Goal: Task Accomplishment & Management: Manage account settings

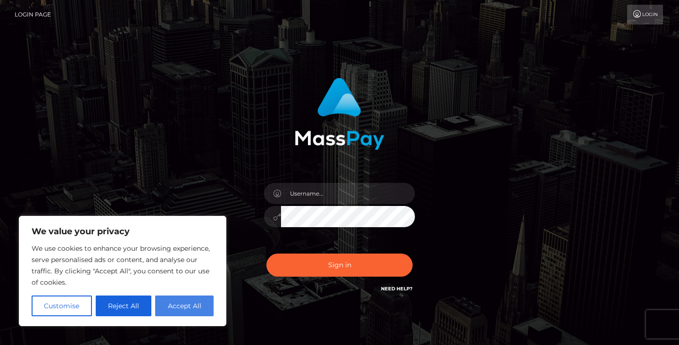
click at [168, 311] on button "Accept All" at bounding box center [184, 305] width 58 height 21
checkbox input "true"
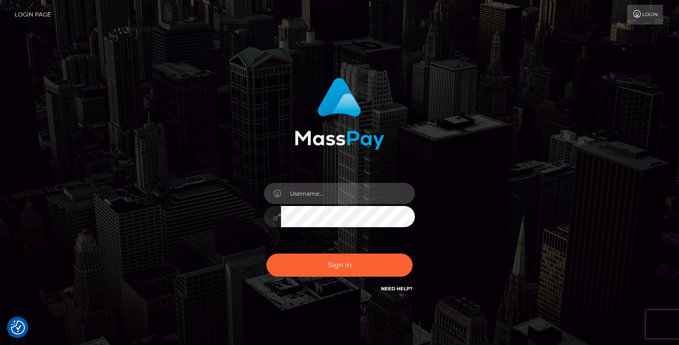
type input "kelly.g.pelletier@gmail.com"
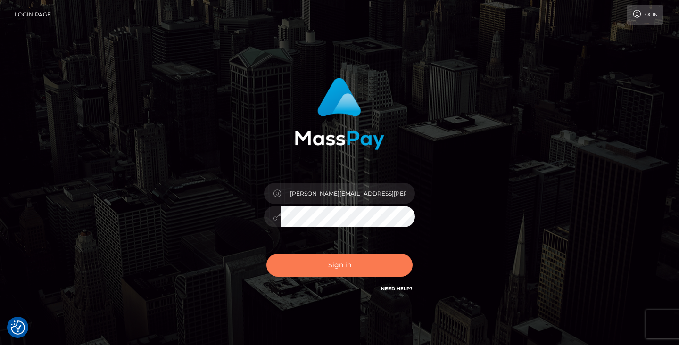
click at [328, 262] on button "Sign in" at bounding box center [339, 265] width 146 height 23
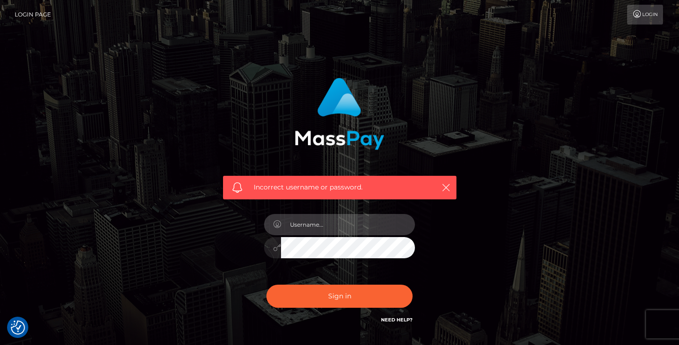
type input "[PERSON_NAME][EMAIL_ADDRESS][PERSON_NAME][DOMAIN_NAME]"
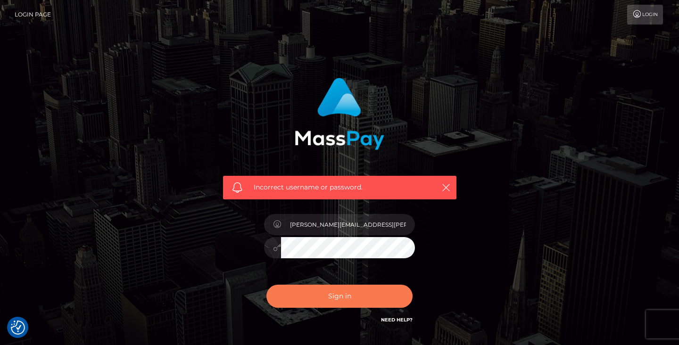
click at [324, 294] on button "Sign in" at bounding box center [339, 296] width 146 height 23
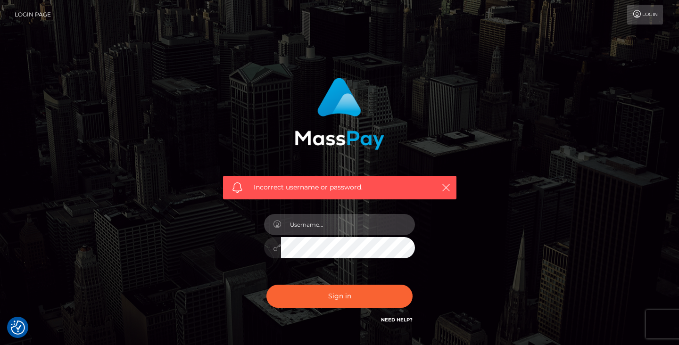
type input "[PERSON_NAME][EMAIL_ADDRESS][PERSON_NAME][DOMAIN_NAME]"
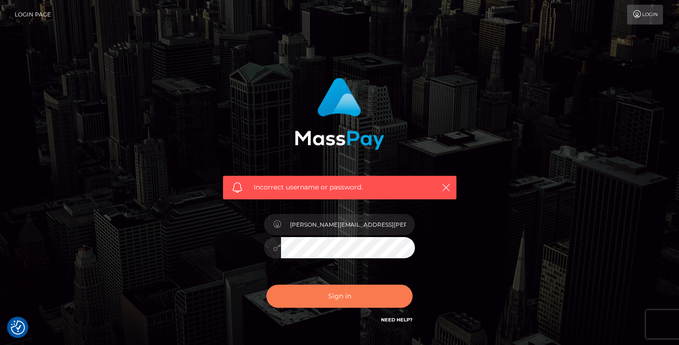
click at [333, 298] on button "Sign in" at bounding box center [339, 296] width 146 height 23
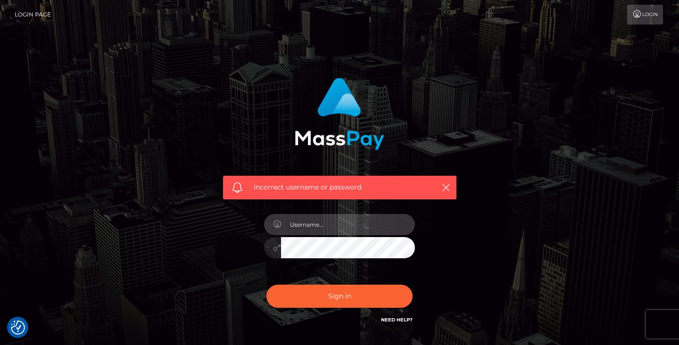
type input "a2VsbHkuZy5wZWxsZXRpZXJAZ21haWwuY29t"
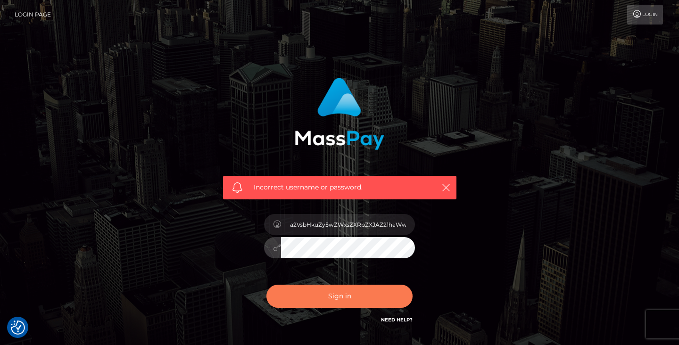
click at [330, 295] on button "Sign in" at bounding box center [339, 296] width 146 height 23
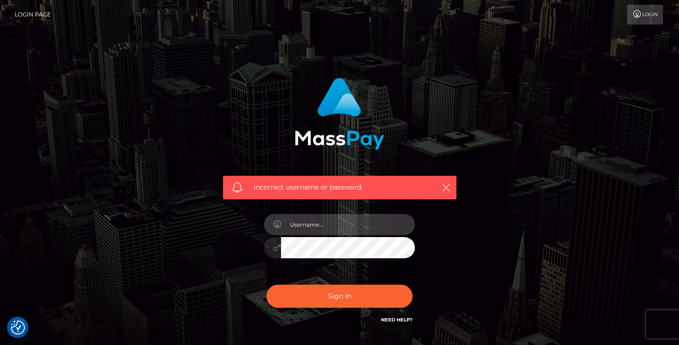
click at [334, 225] on input "text" at bounding box center [348, 224] width 134 height 21
type input "spoilmisskelly@gmail.com"
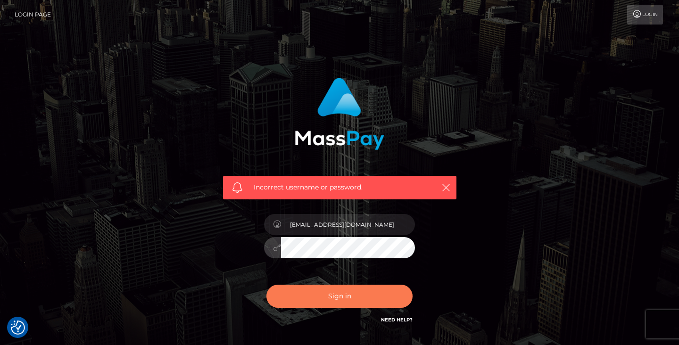
click at [333, 296] on button "Sign in" at bounding box center [339, 296] width 146 height 23
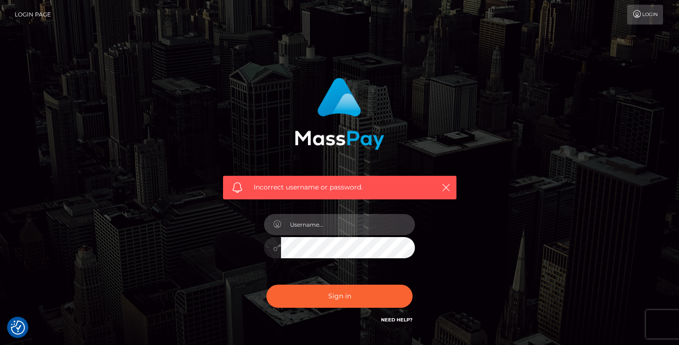
click at [325, 223] on input "text" at bounding box center [348, 224] width 134 height 21
type input "kelly.g.pelletier@gmail.com"
click at [329, 279] on div "Sign in Need Help?" at bounding box center [339, 300] width 165 height 42
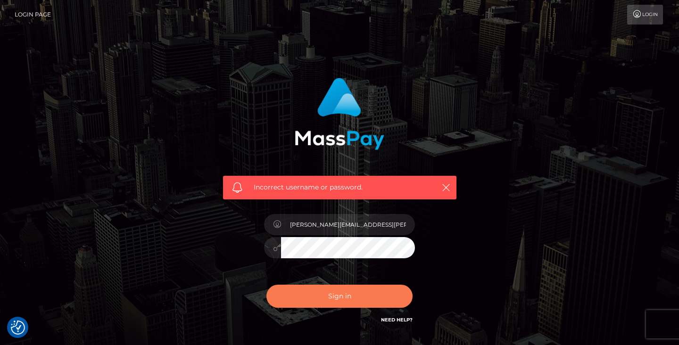
click at [324, 299] on button "Sign in" at bounding box center [339, 296] width 146 height 23
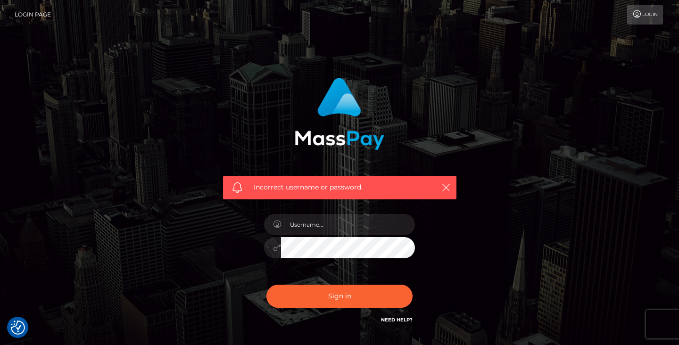
click at [235, 238] on div "Incorrect username or password." at bounding box center [339, 202] width 247 height 262
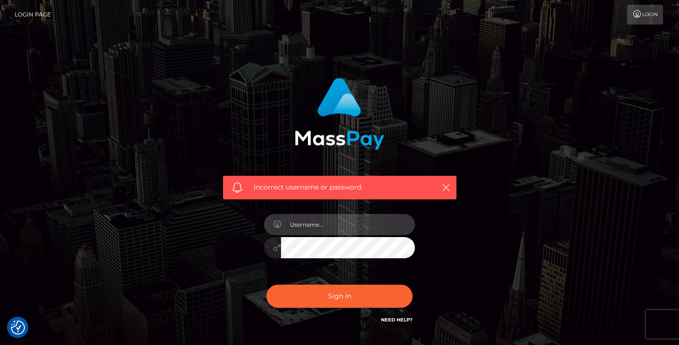
click at [310, 227] on input "text" at bounding box center [348, 224] width 134 height 21
type input "[PERSON_NAME][EMAIL_ADDRESS][PERSON_NAME][DOMAIN_NAME]"
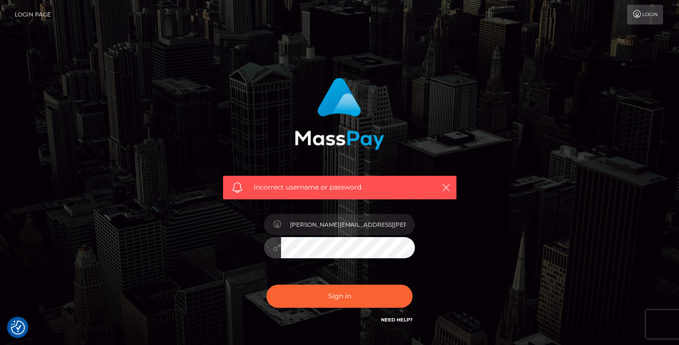
click at [349, 315] on div "Sign in Need Help?" at bounding box center [339, 300] width 165 height 42
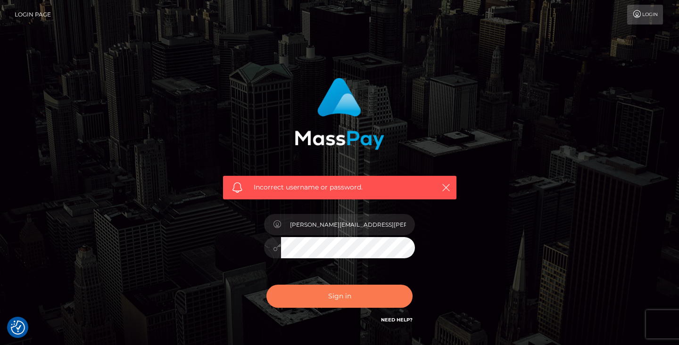
click at [350, 303] on button "Sign in" at bounding box center [339, 296] width 146 height 23
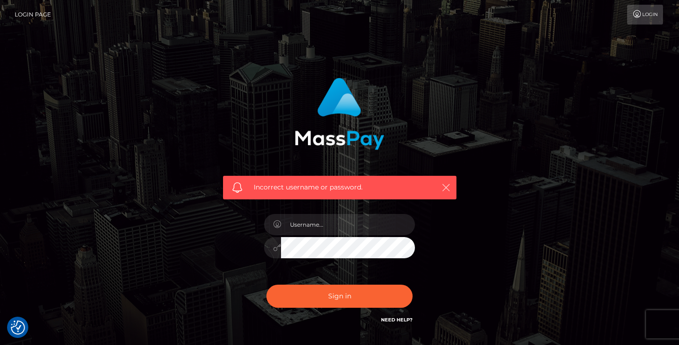
click at [449, 187] on icon "button" at bounding box center [445, 187] width 9 height 9
